Goal: Information Seeking & Learning: Learn about a topic

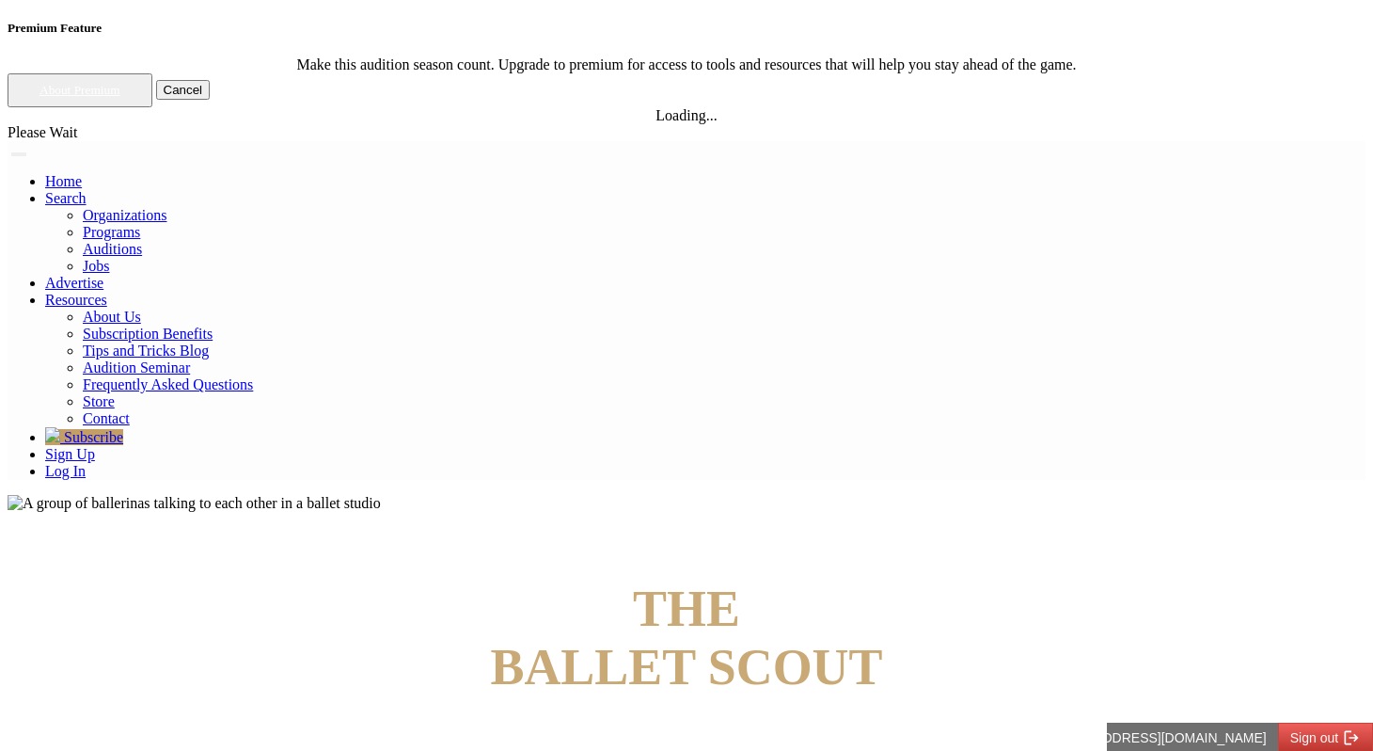
click at [86, 463] on link "Log In" at bounding box center [65, 471] width 40 height 16
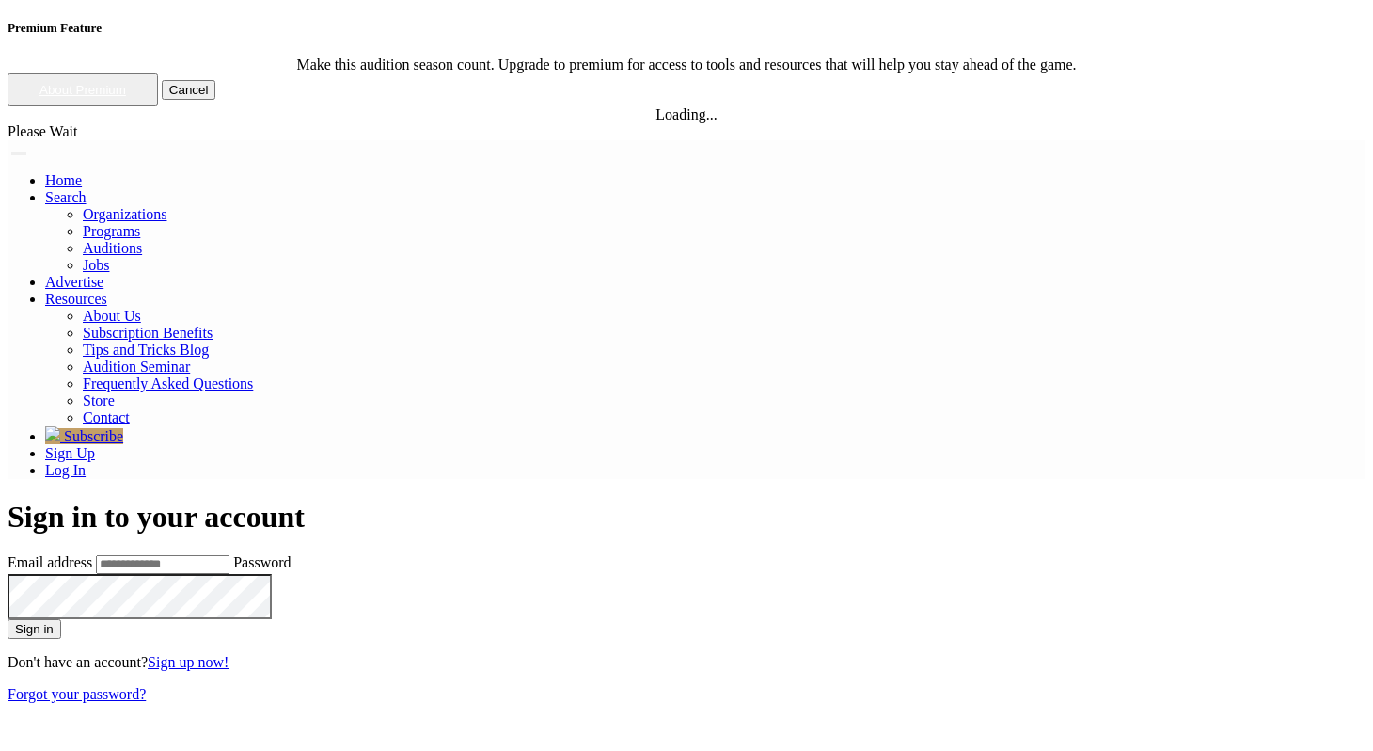
click at [229, 555] on input "Email address" at bounding box center [163, 564] width 134 height 19
click at [229, 555] on input "**********" at bounding box center [163, 564] width 134 height 19
type input "**********"
click at [8, 619] on button "Sign in" at bounding box center [35, 629] width 54 height 20
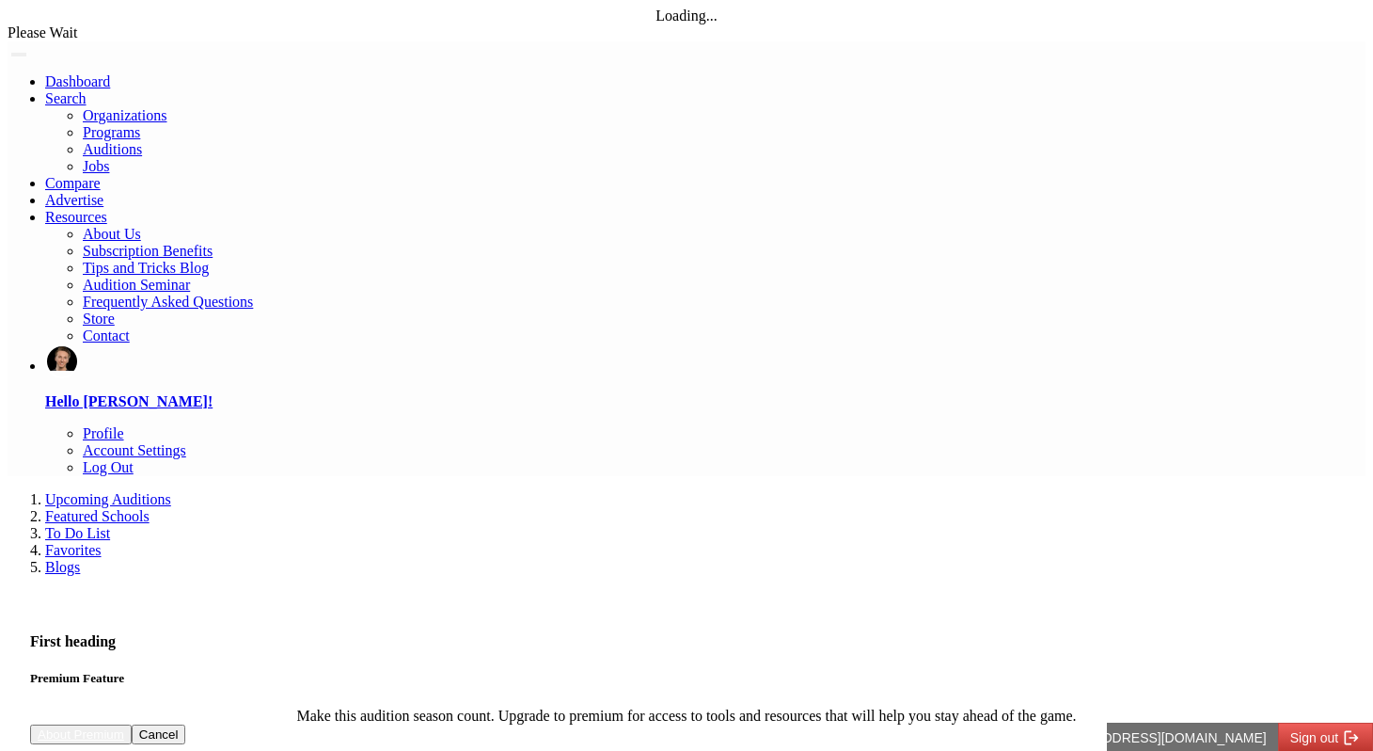
select select "*"
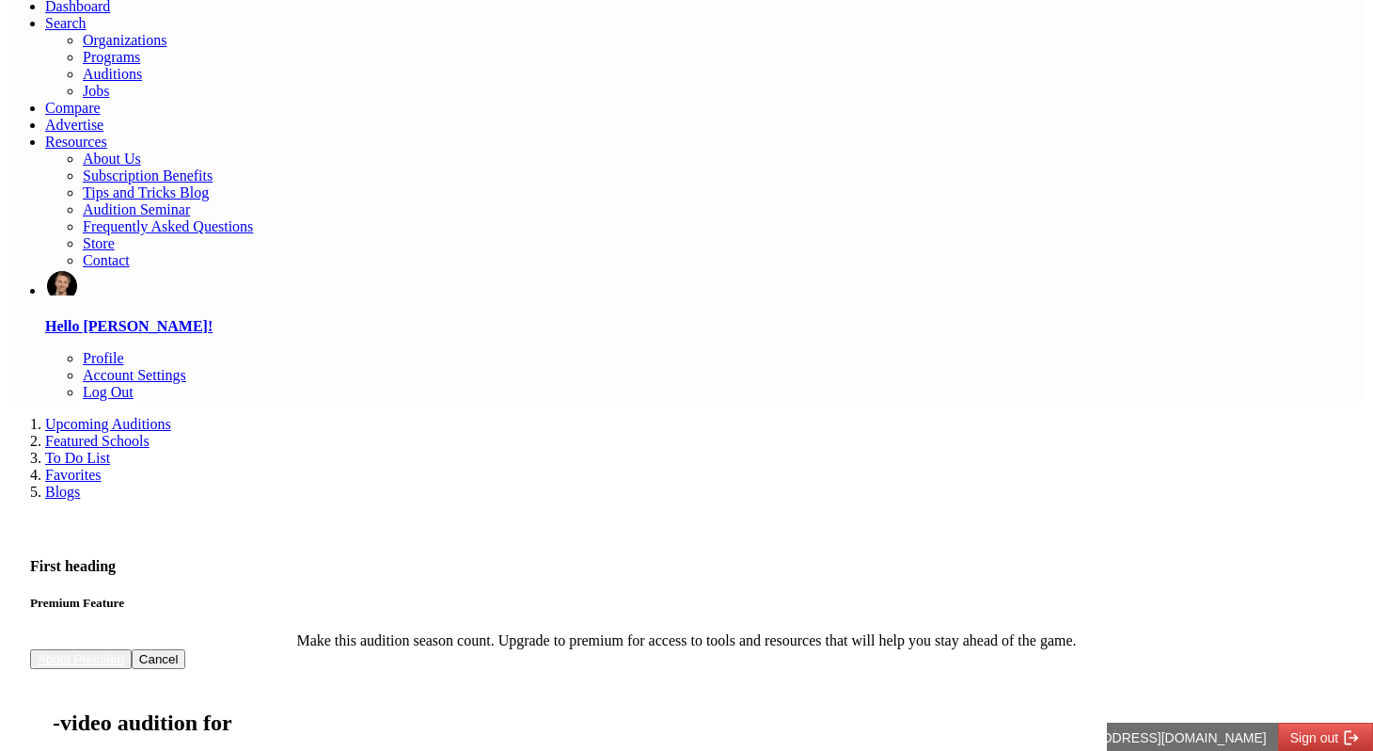
scroll to position [69, 0]
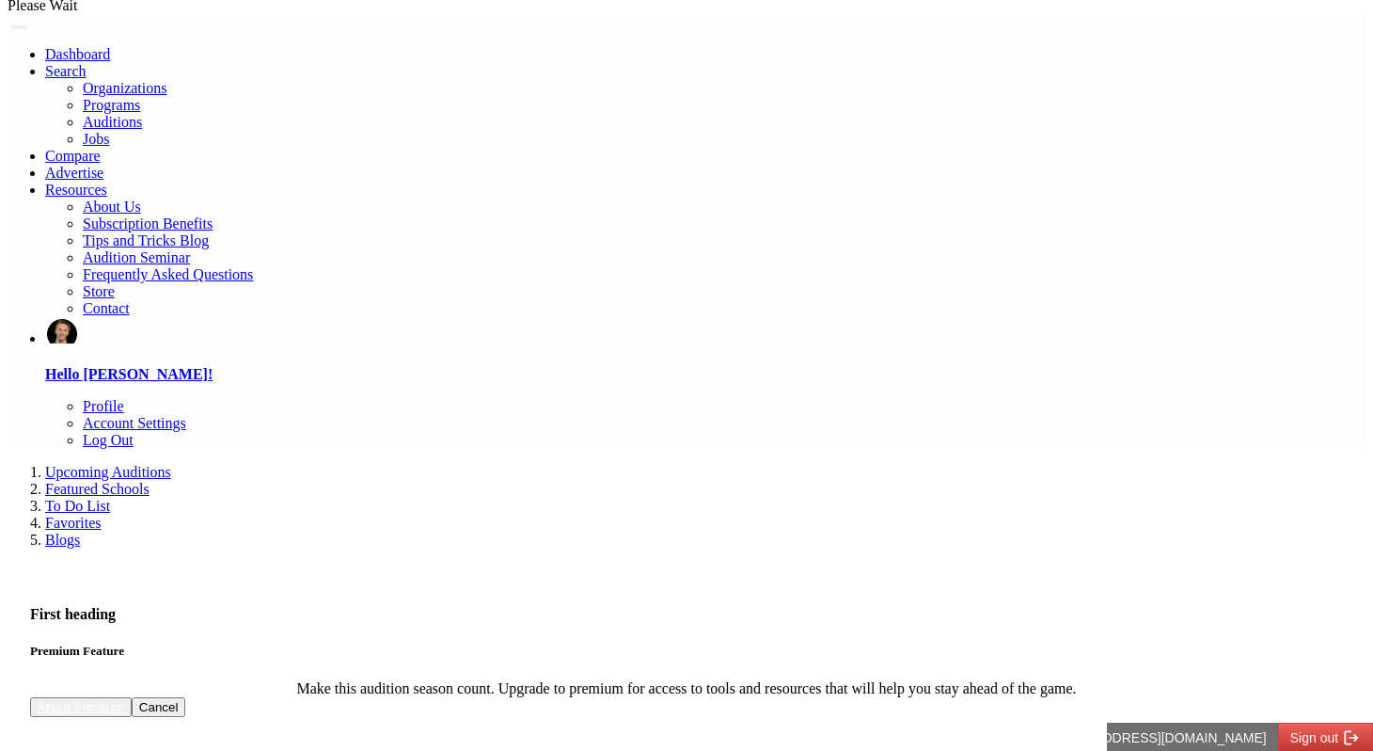
scroll to position [0, 0]
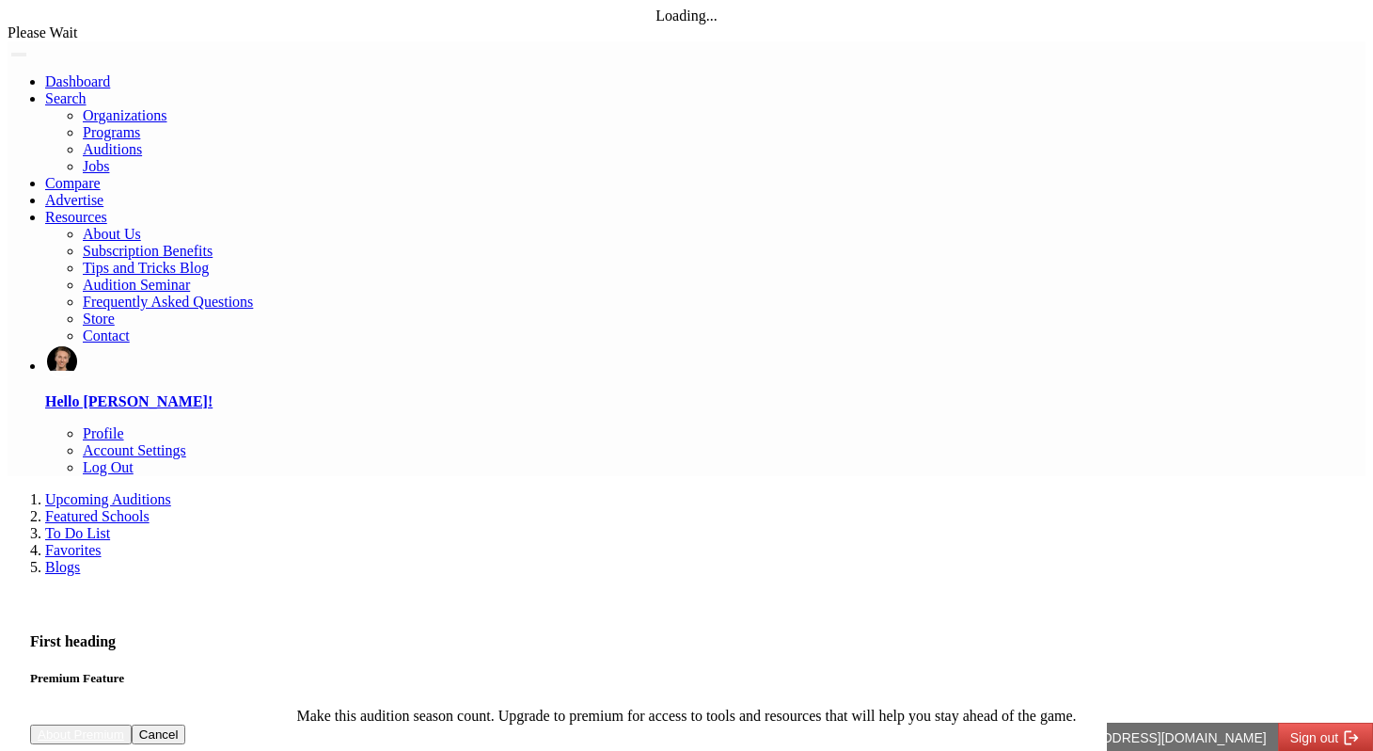
select select "*"
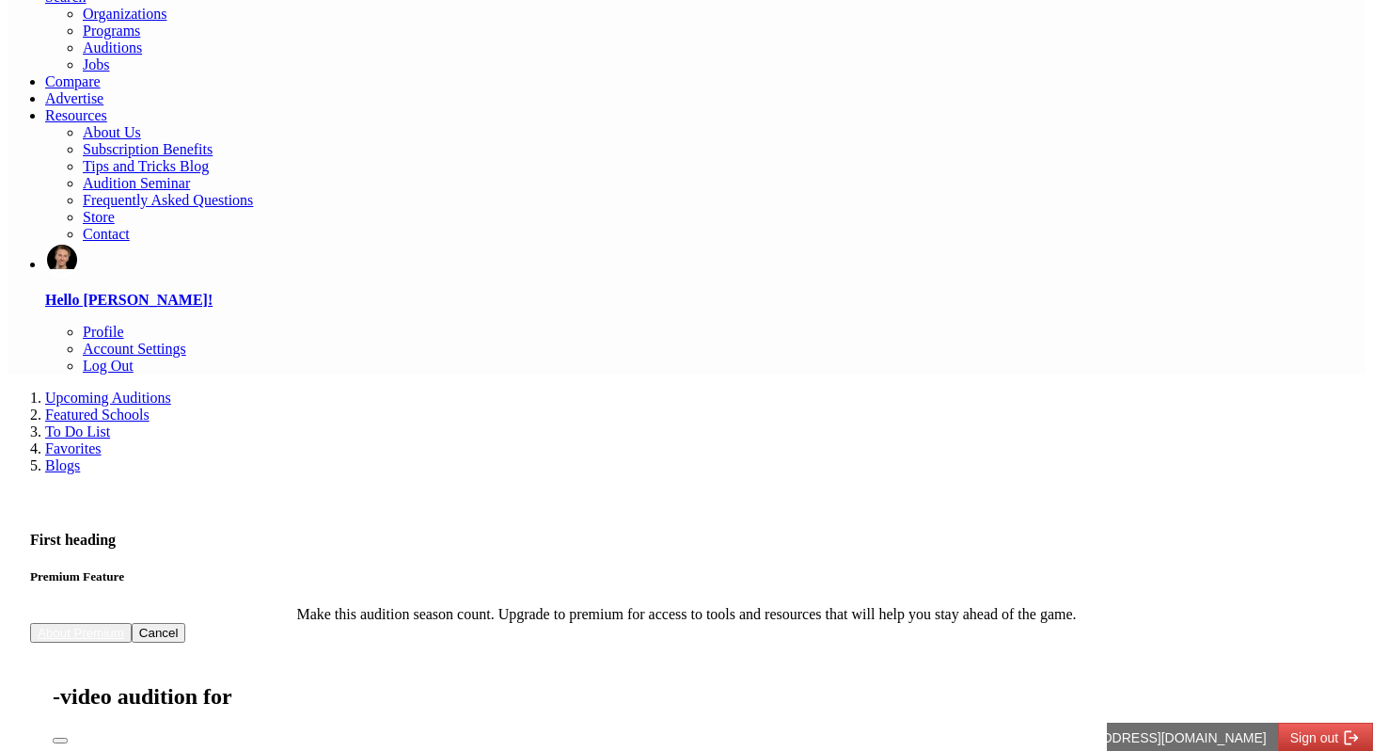
scroll to position [115, 0]
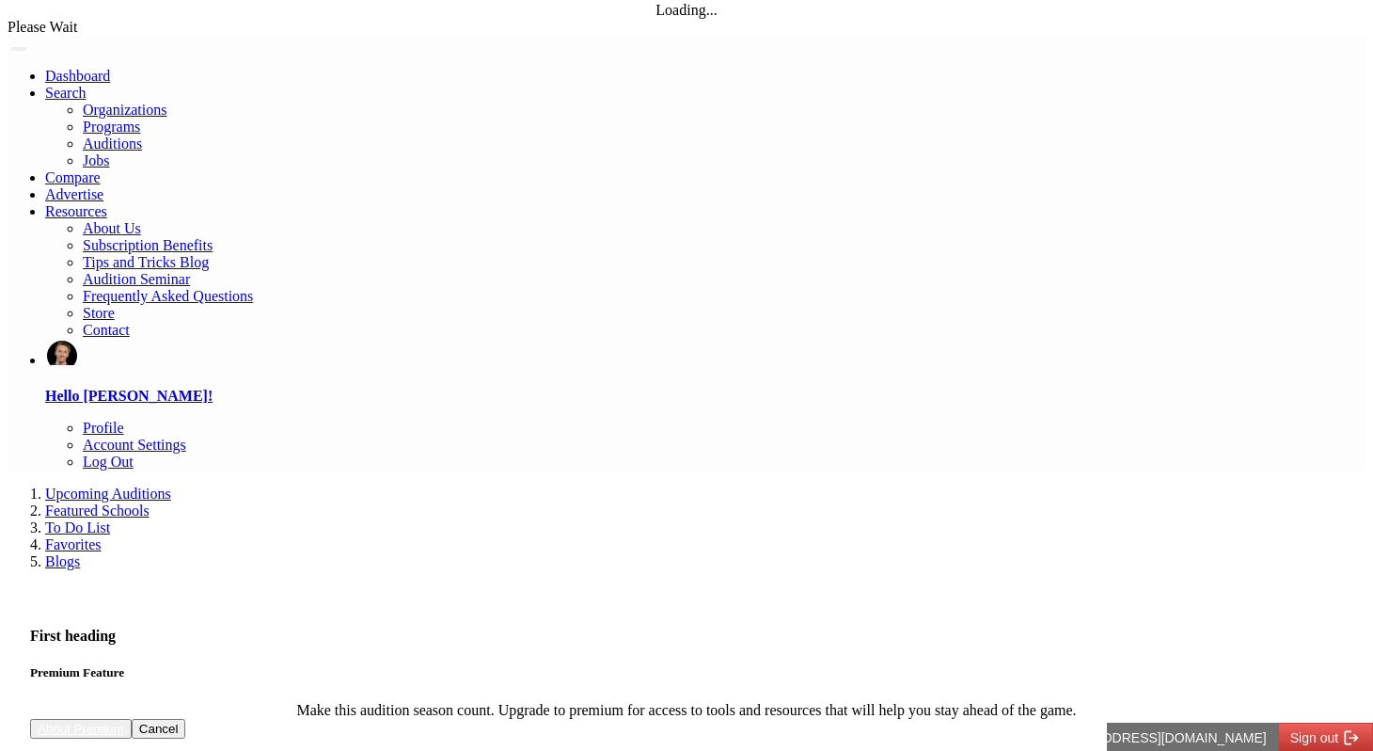
scroll to position [0, 0]
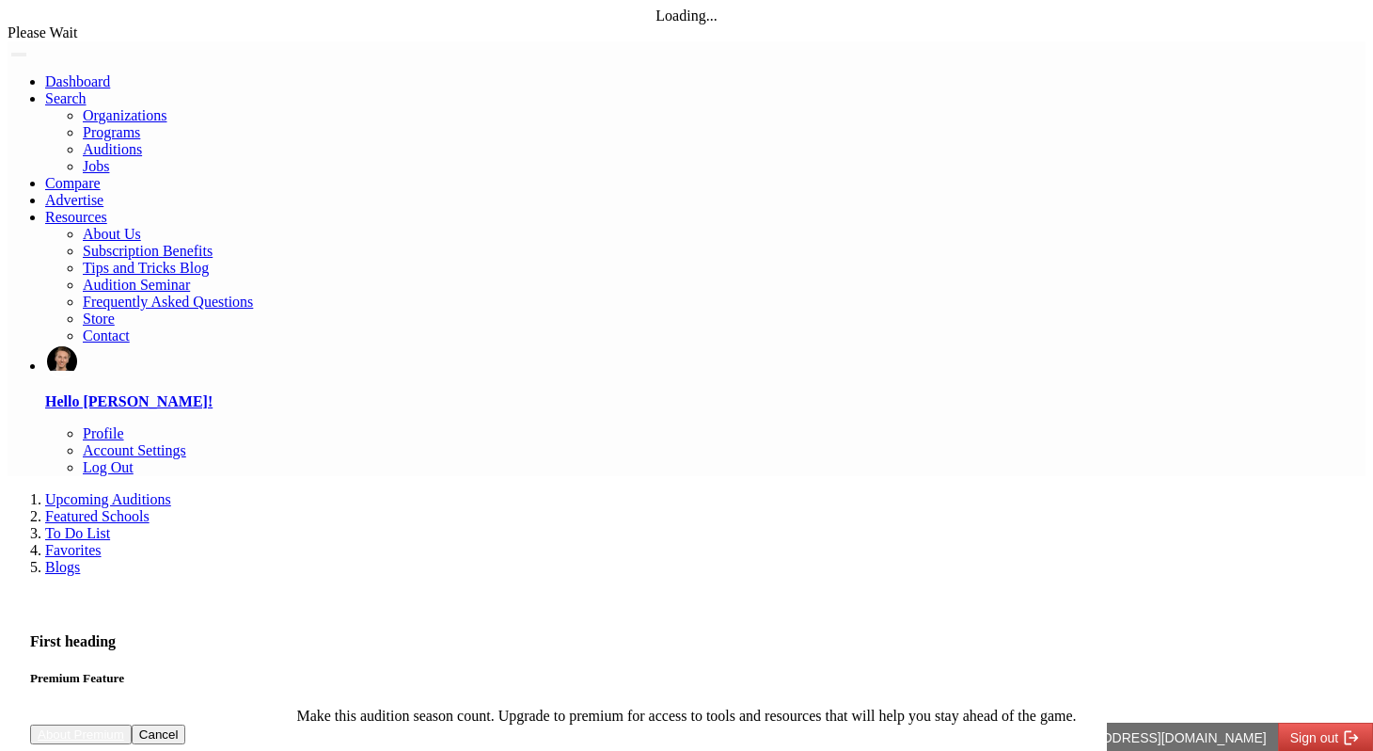
select select "*"
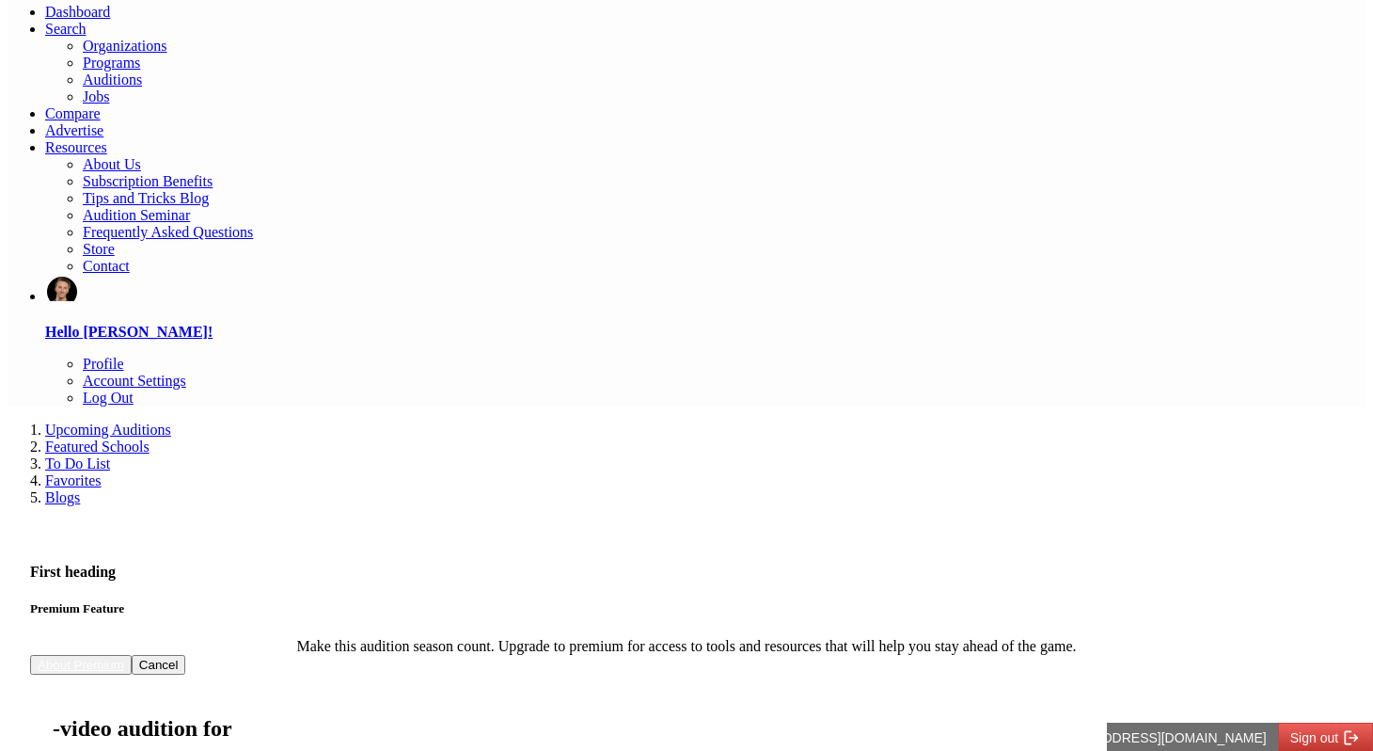
scroll to position [73, 0]
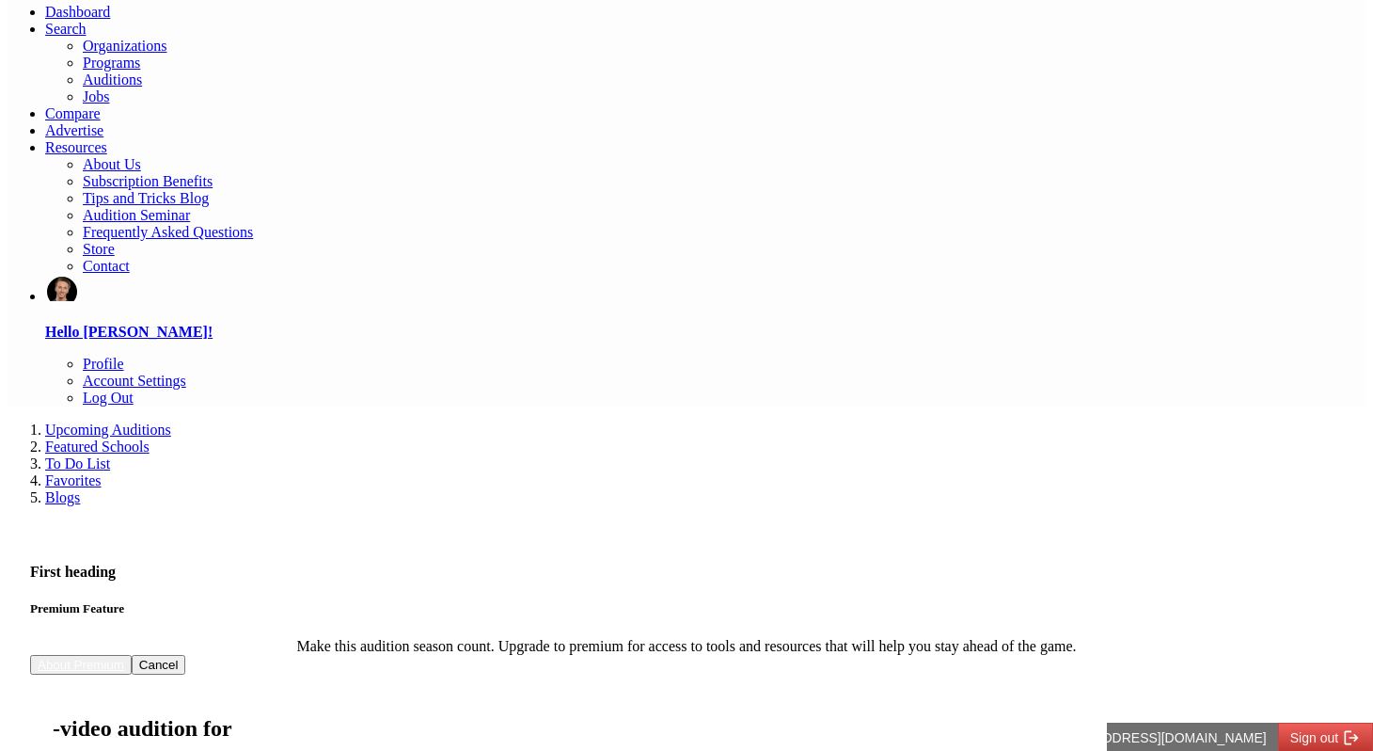
scroll to position [0, 0]
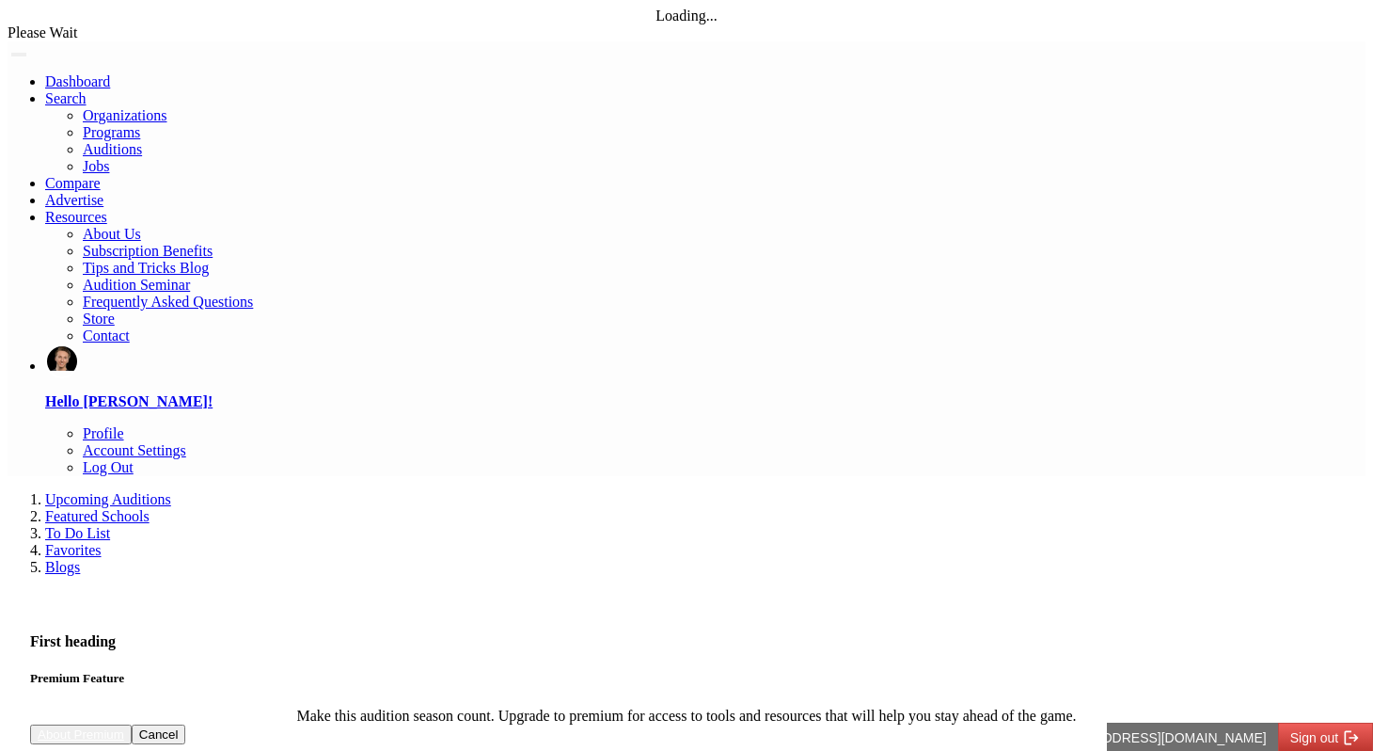
click at [150, 508] on link "Featured Schools" at bounding box center [97, 516] width 104 height 16
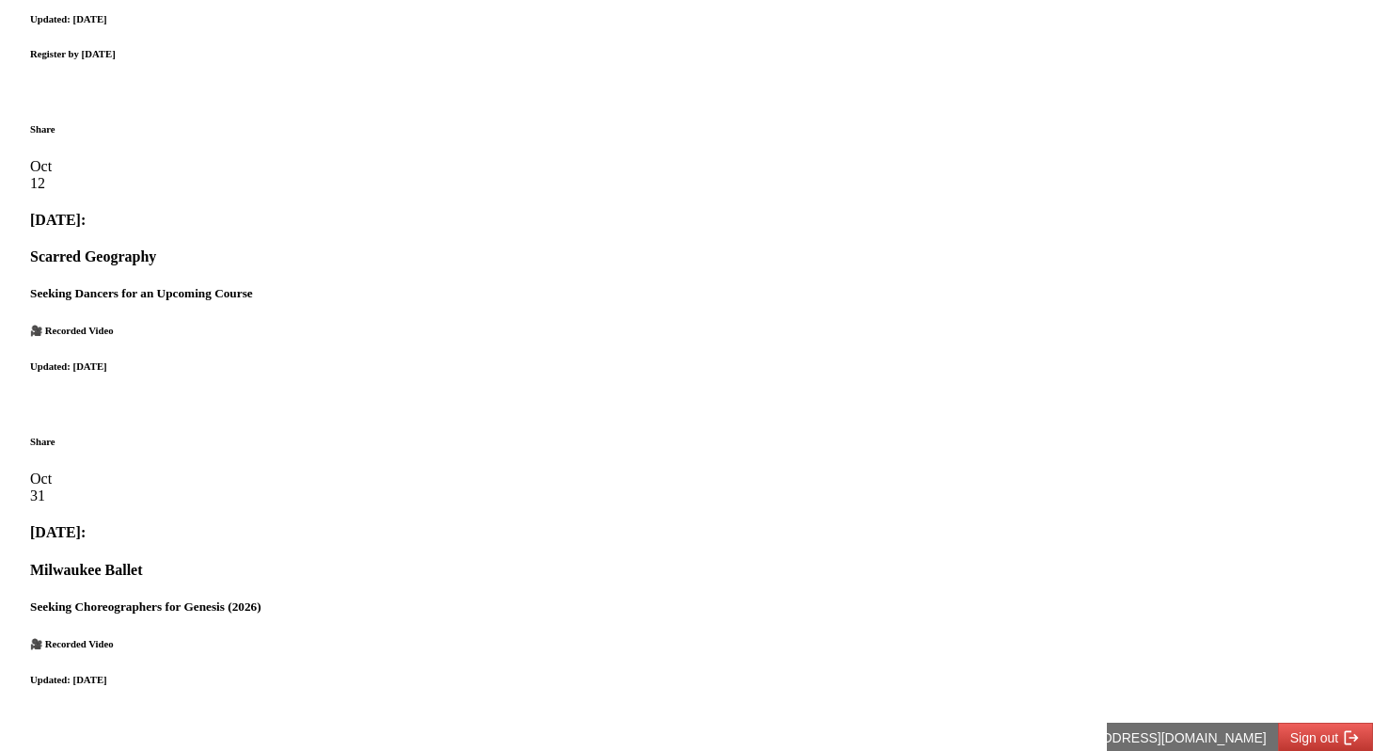
scroll to position [2039, 0]
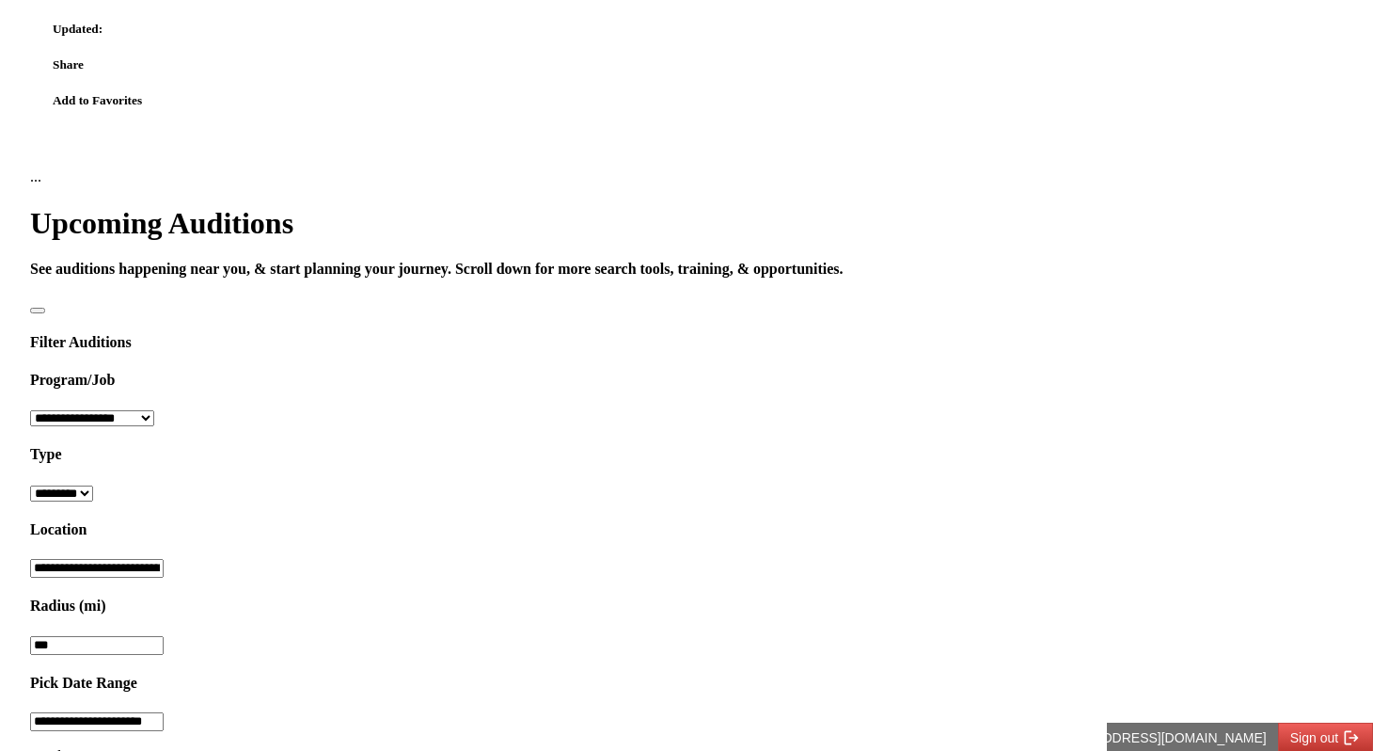
scroll to position [1020, 0]
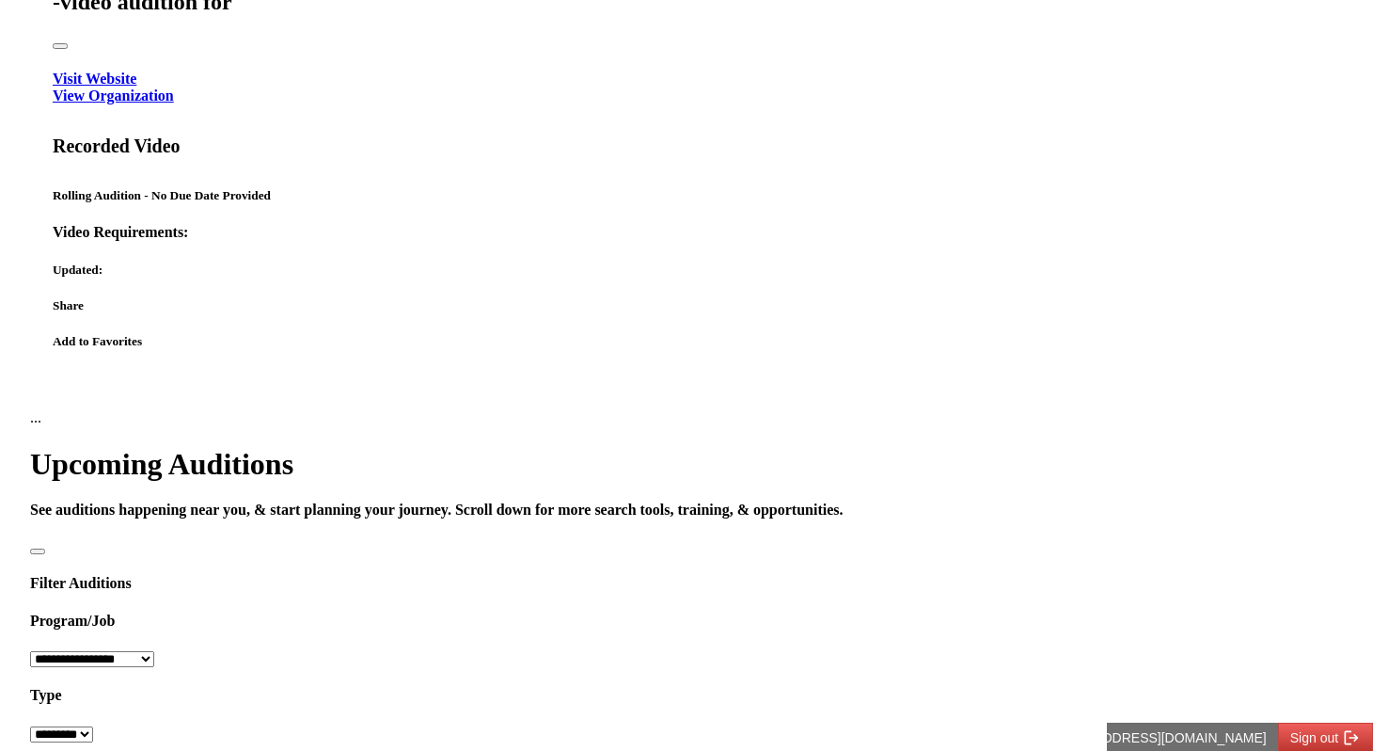
scroll to position [797, 0]
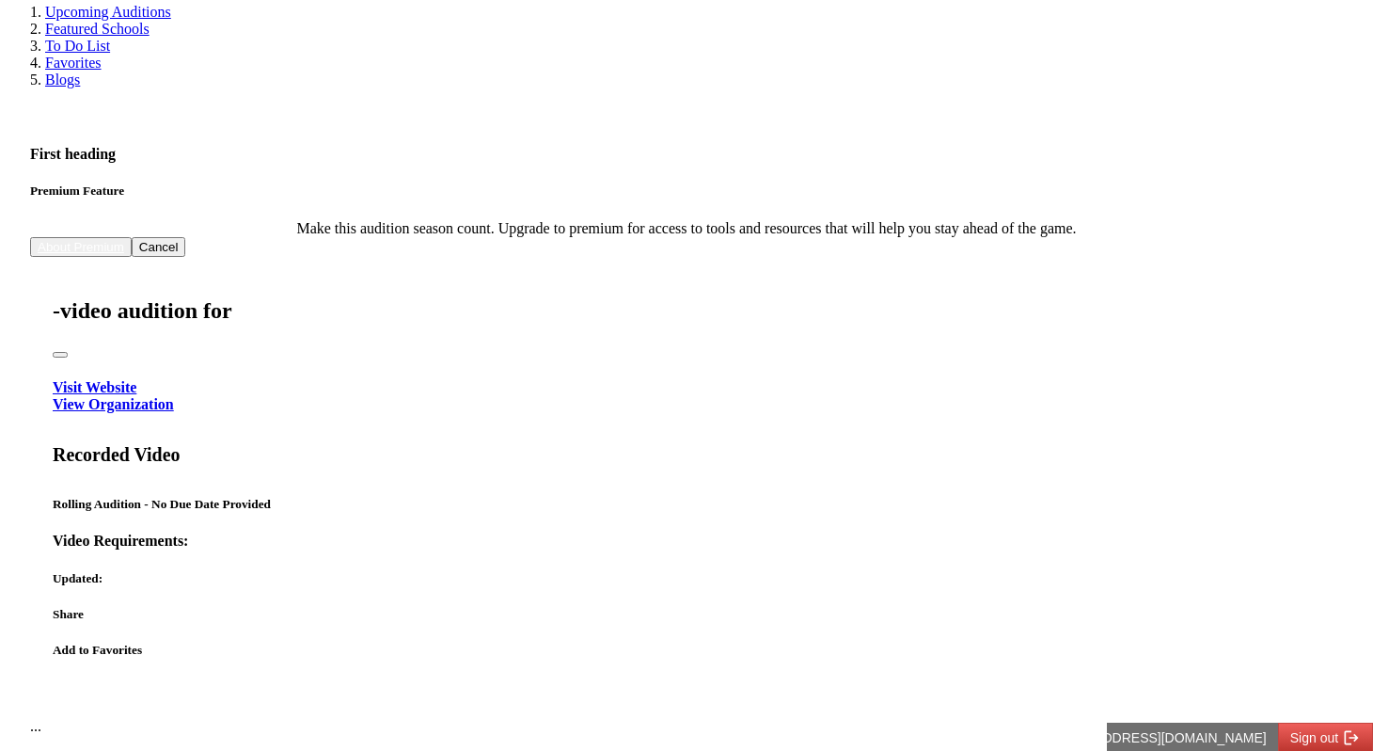
scroll to position [485, 0]
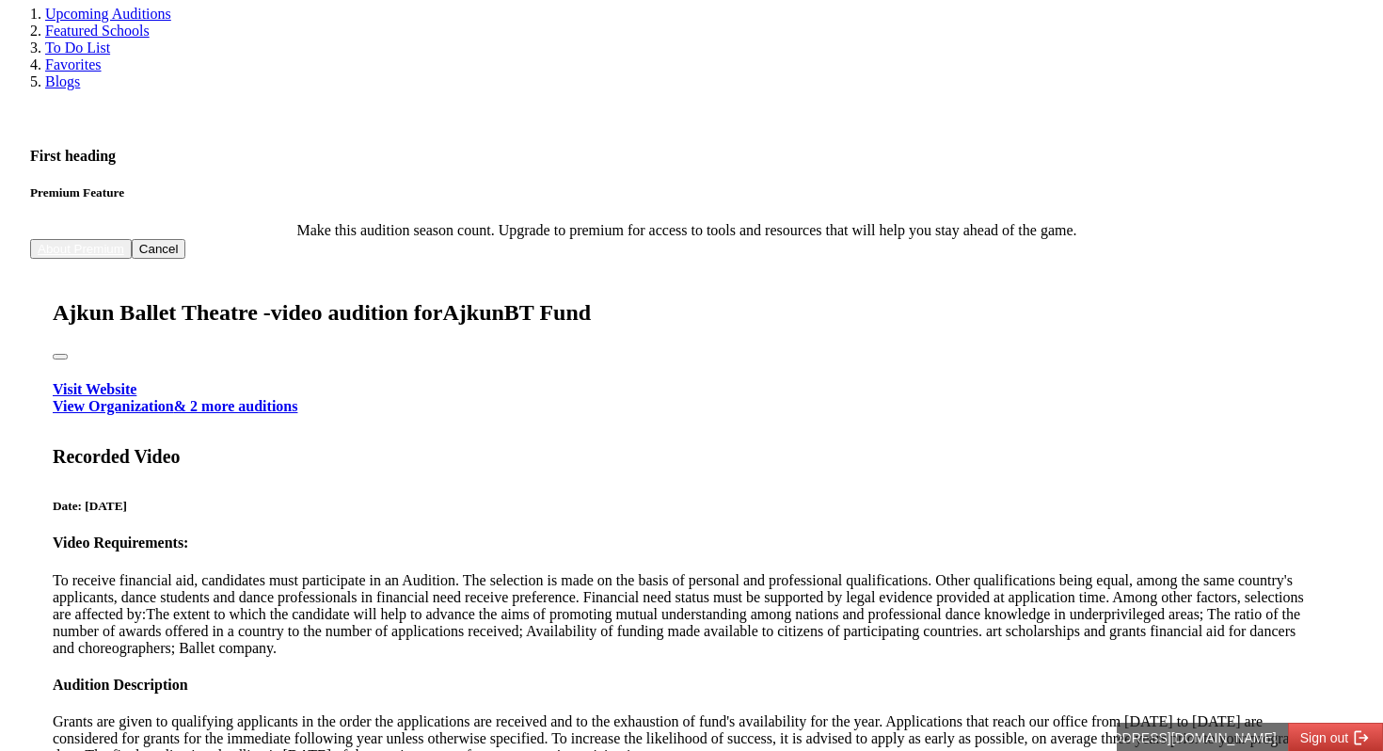
click at [297, 398] on link "View Organization & 2 more auditions" at bounding box center [175, 406] width 245 height 16
click at [136, 381] on link "Visit Website" at bounding box center [95, 389] width 84 height 16
click at [68, 354] on button "Close" at bounding box center [60, 357] width 15 height 6
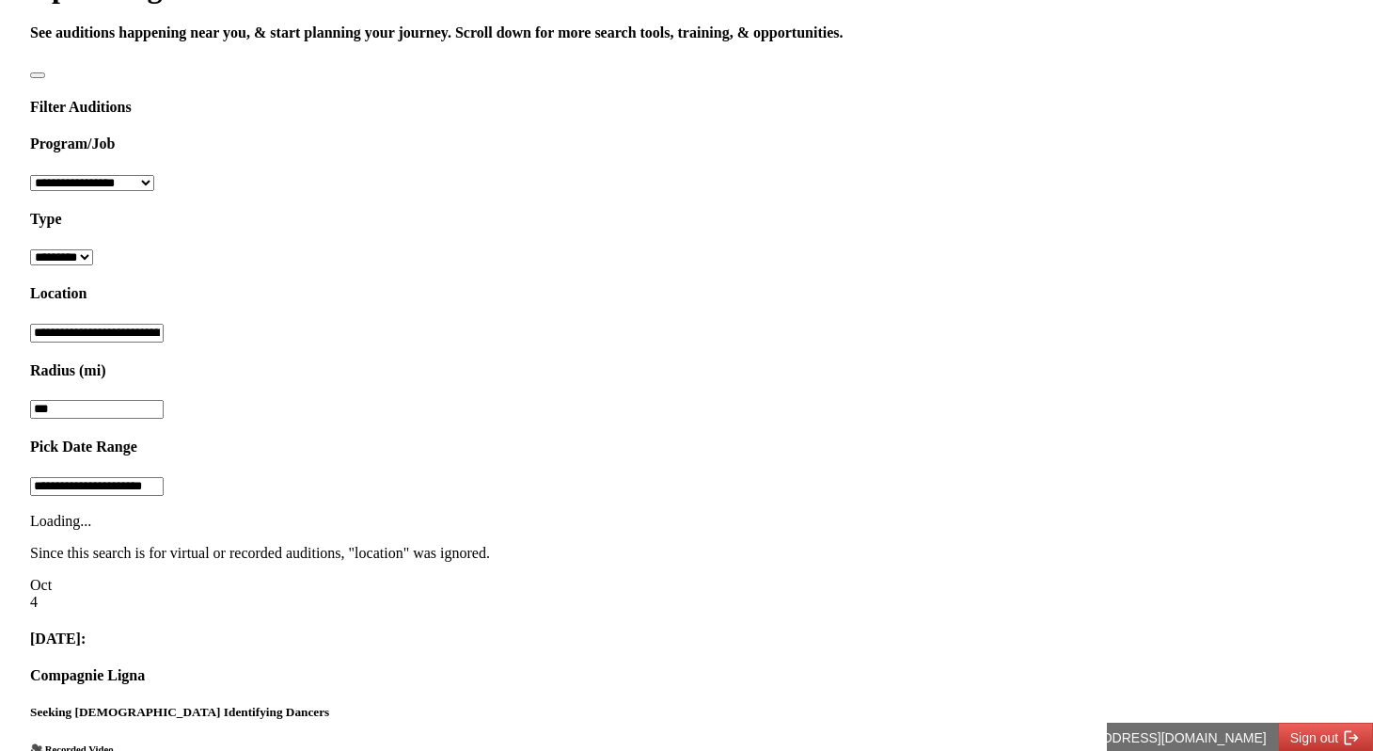
scroll to position [788, 0]
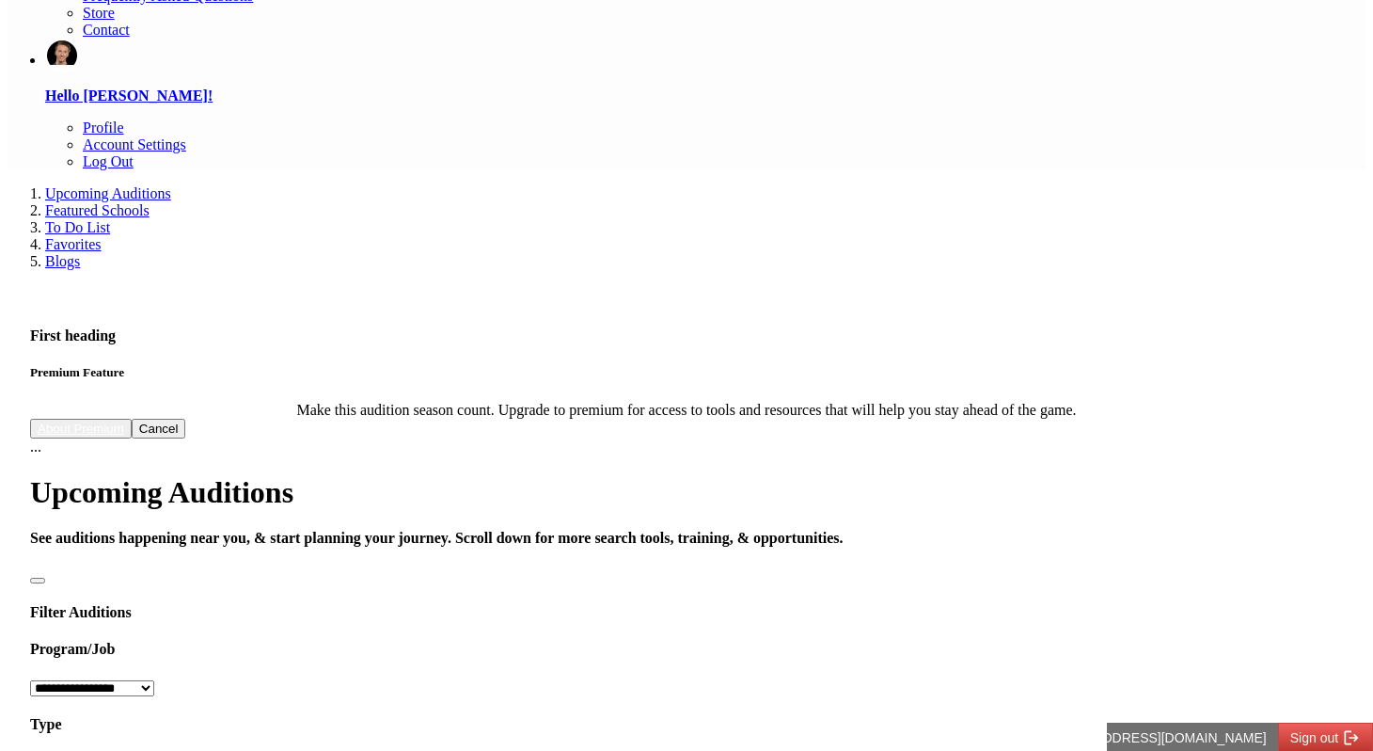
scroll to position [0, 0]
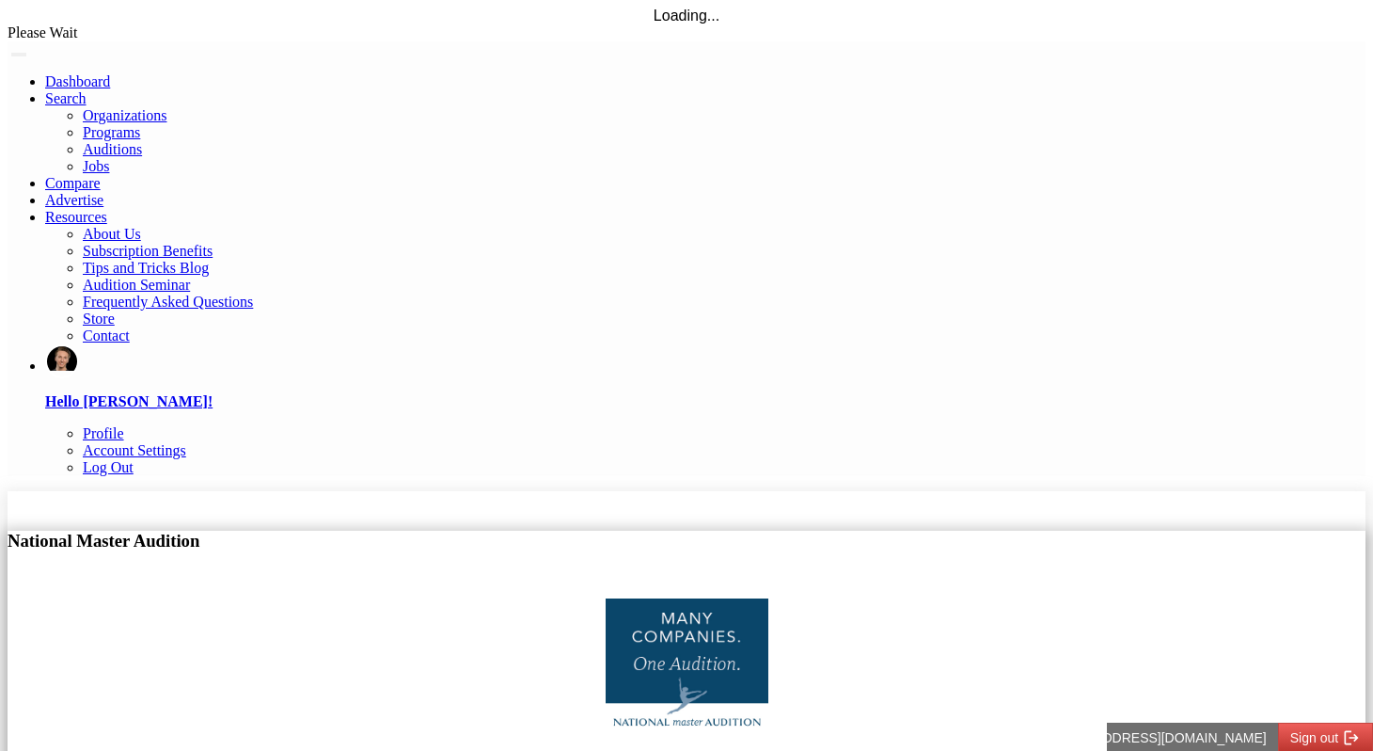
click at [103, 192] on link "Advertise" at bounding box center [74, 200] width 58 height 16
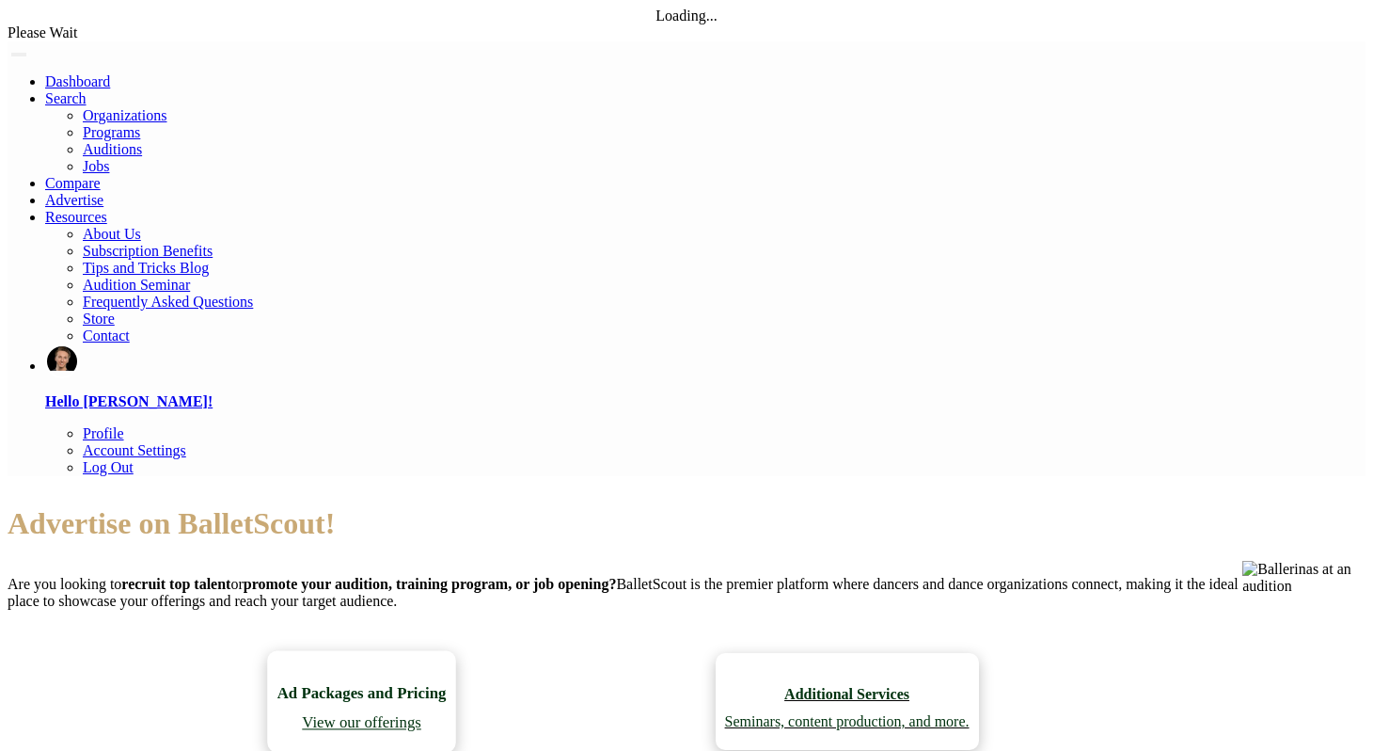
click at [267, 651] on link "Ad Packages and Pricing View our offerings" at bounding box center [361, 702] width 189 height 102
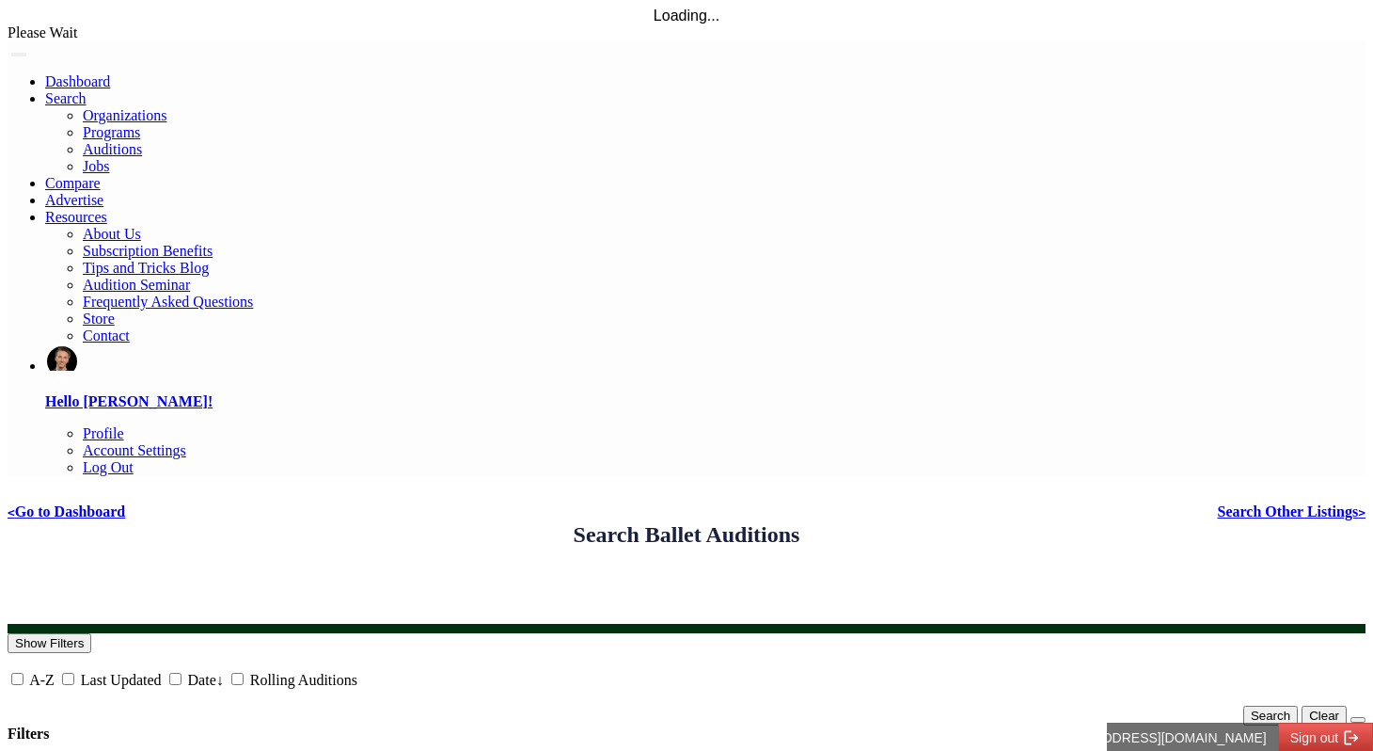
click at [746, 522] on h2 "Search Ballet Auditions" at bounding box center [687, 534] width 227 height 25
click at [800, 522] on h2 "Search Ballet Auditions" at bounding box center [687, 534] width 227 height 25
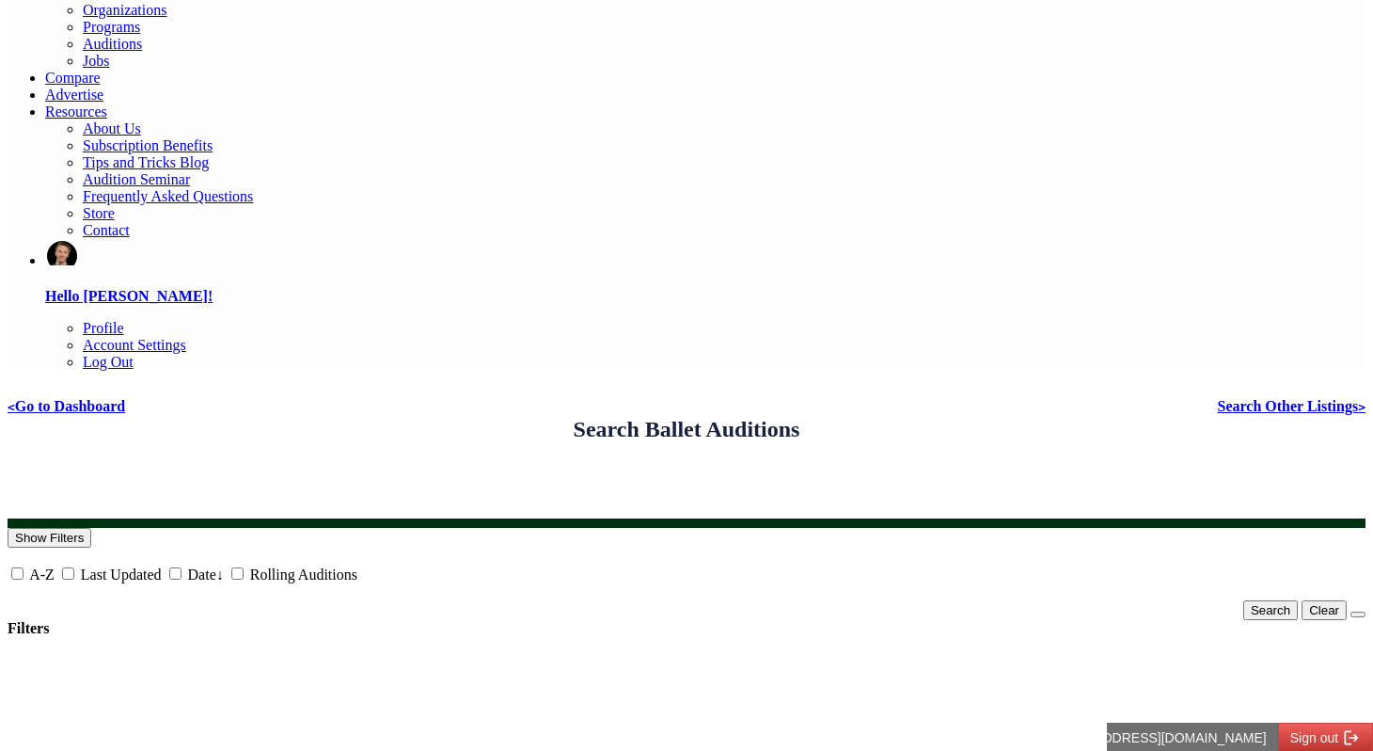
scroll to position [107, 0]
